Goal: Check status: Check status

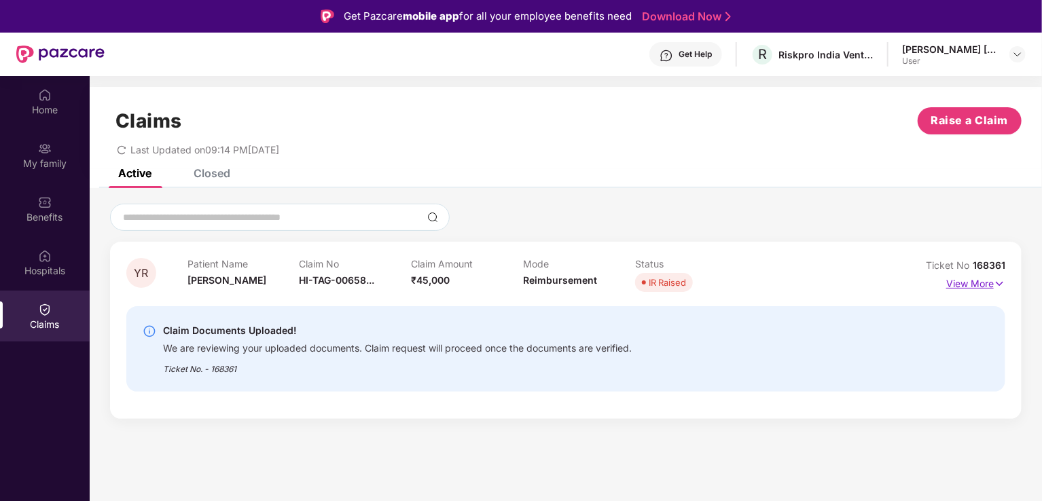
click at [997, 281] on img at bounding box center [1000, 284] width 12 height 15
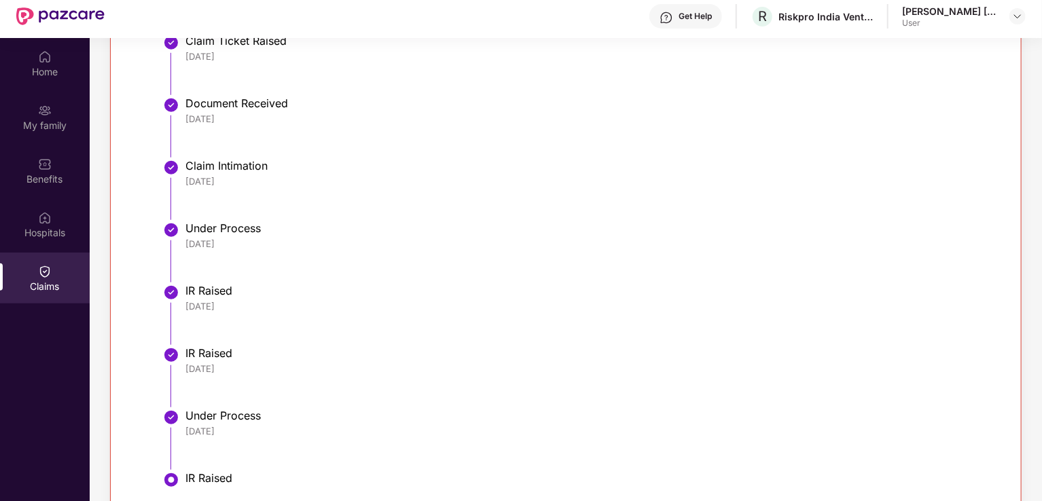
scroll to position [76, 0]
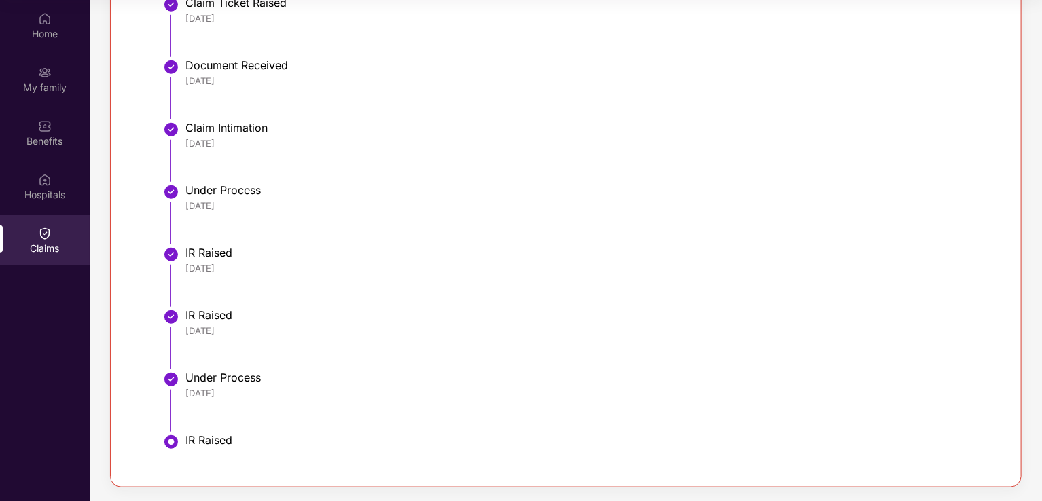
click at [30, 240] on div "Claims" at bounding box center [45, 240] width 90 height 51
click at [664, 101] on li "Document Received [DATE]" at bounding box center [579, 94] width 823 height 63
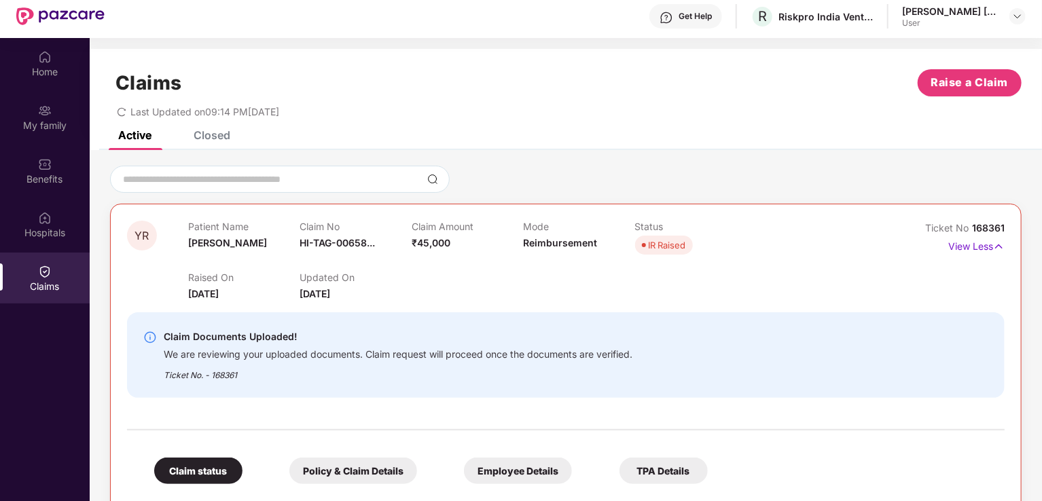
scroll to position [0, 0]
